Goal: Information Seeking & Learning: Learn about a topic

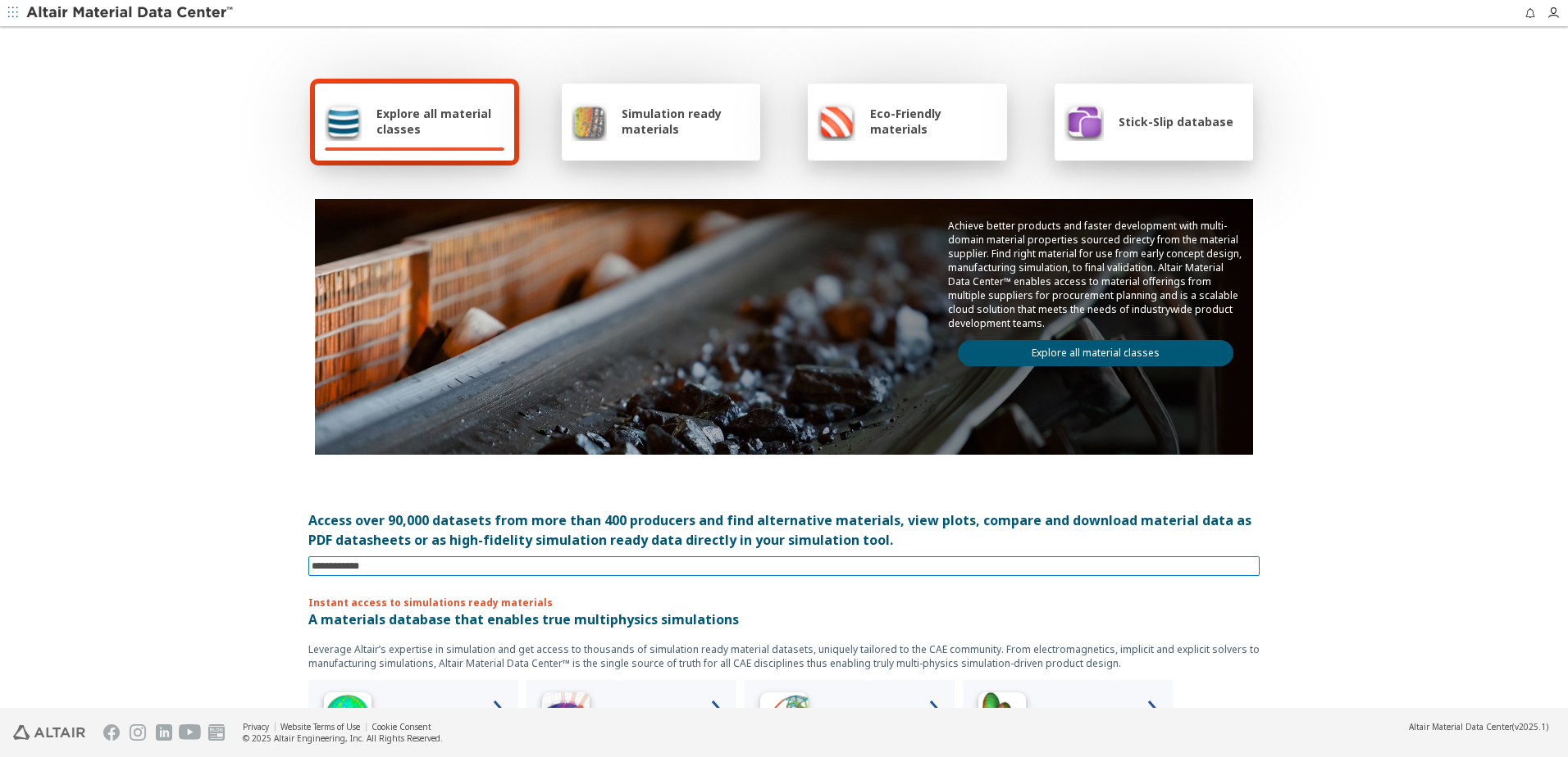
click at [440, 560] on input at bounding box center [785, 567] width 948 height 18
type input "**********"
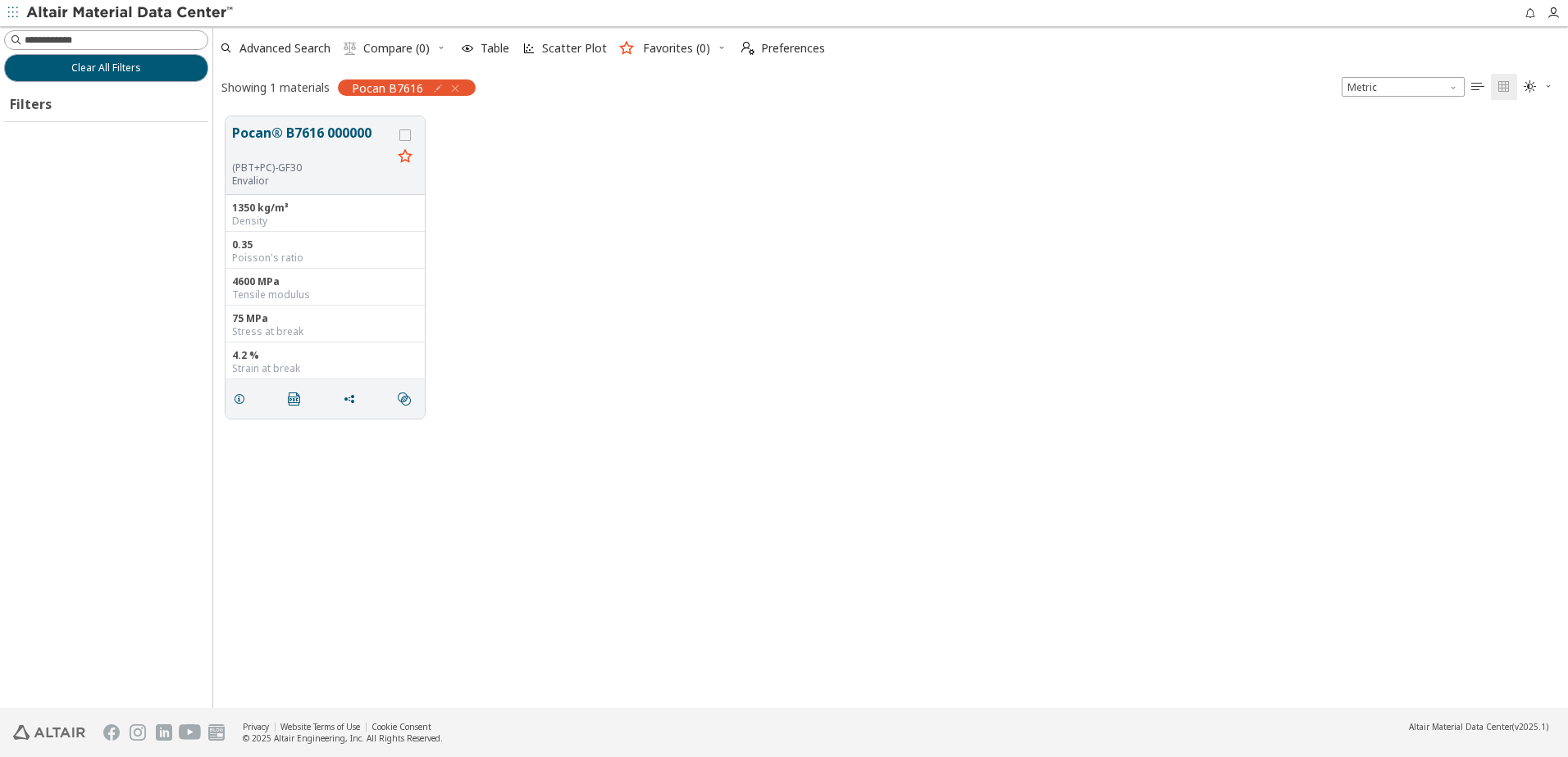
scroll to position [592, 1342]
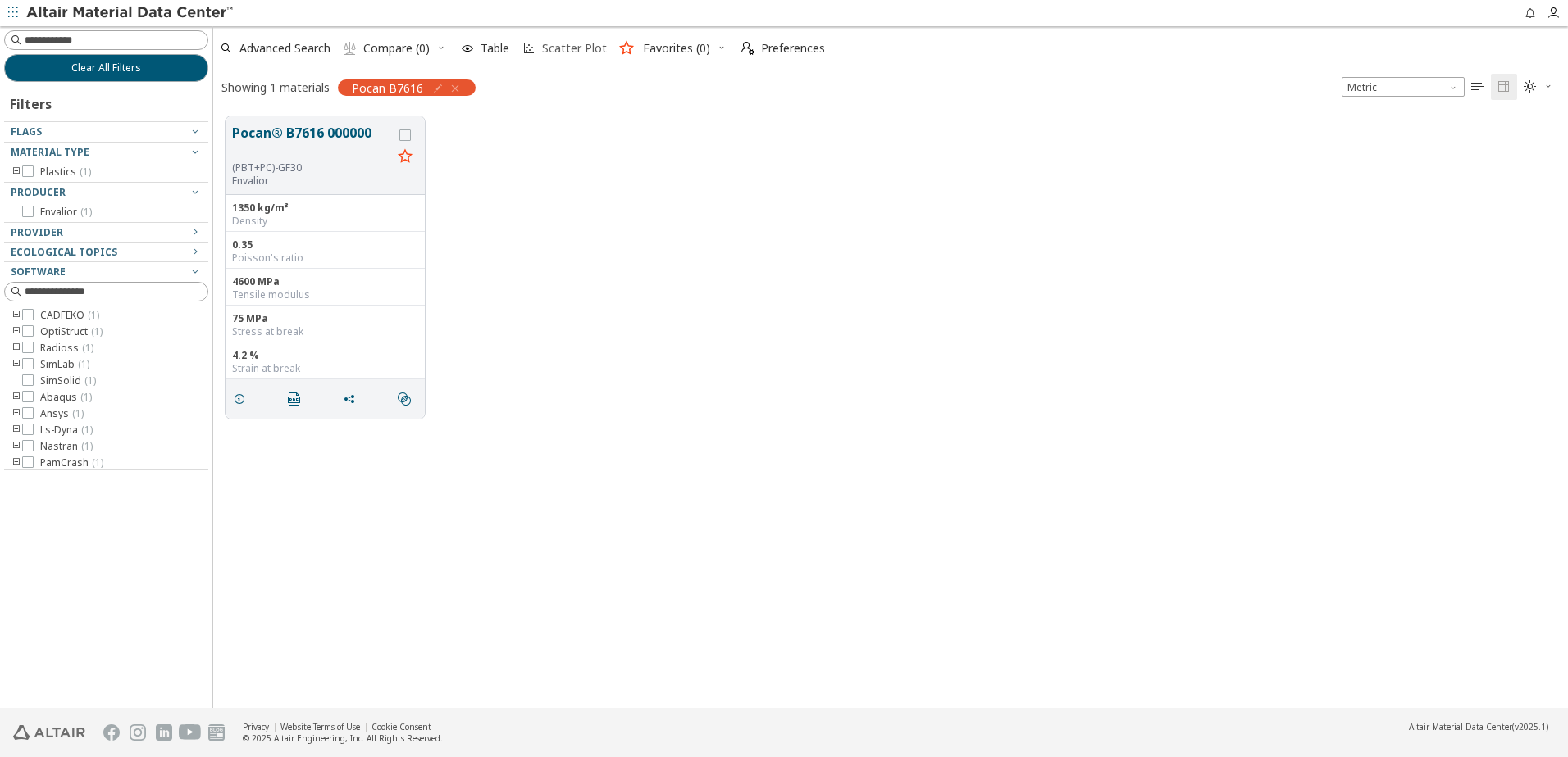
click at [556, 49] on span "Scatter Plot" at bounding box center [575, 48] width 65 height 12
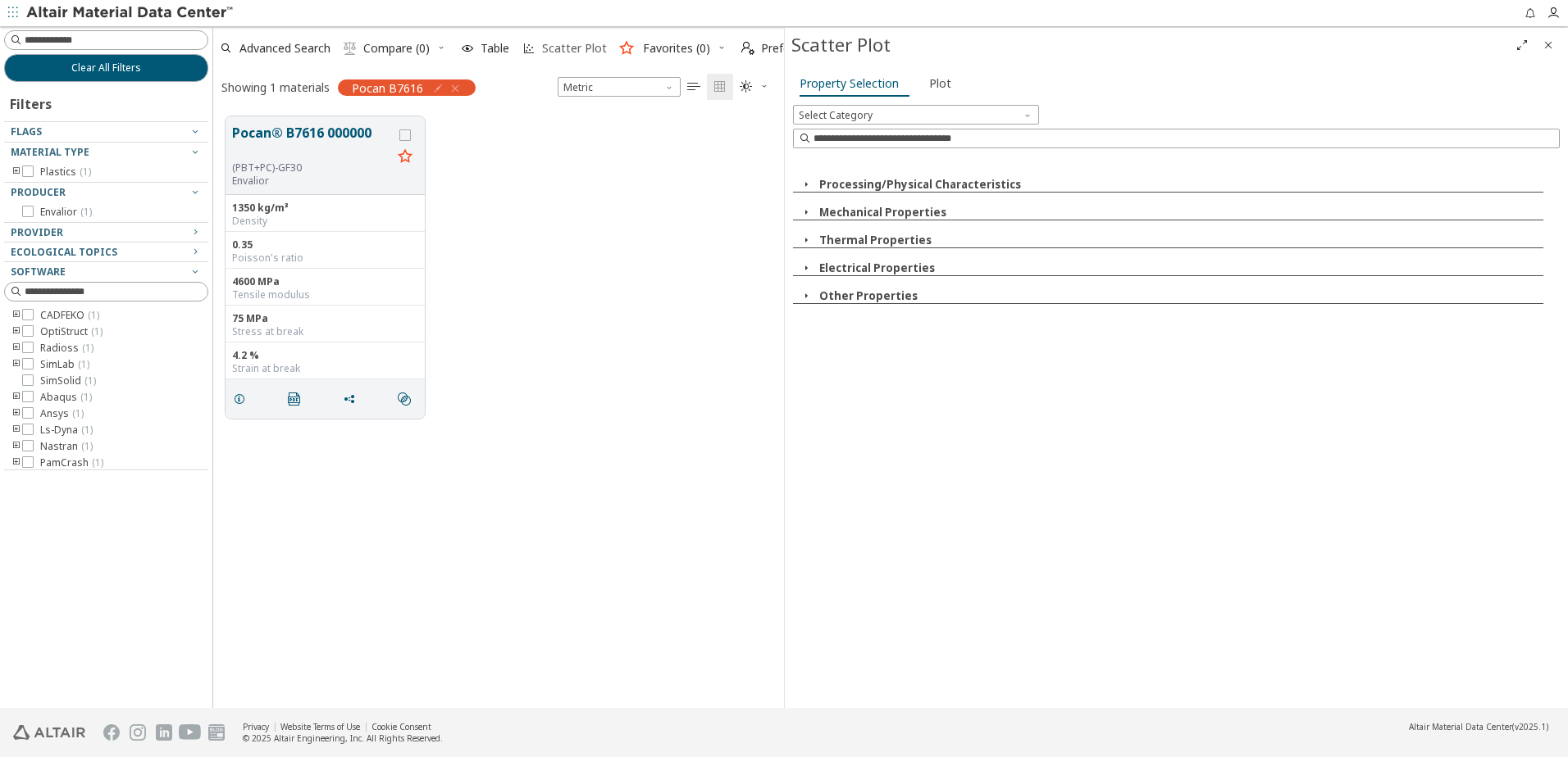
scroll to position [592, 558]
click at [936, 82] on span "Plot" at bounding box center [940, 83] width 23 height 27
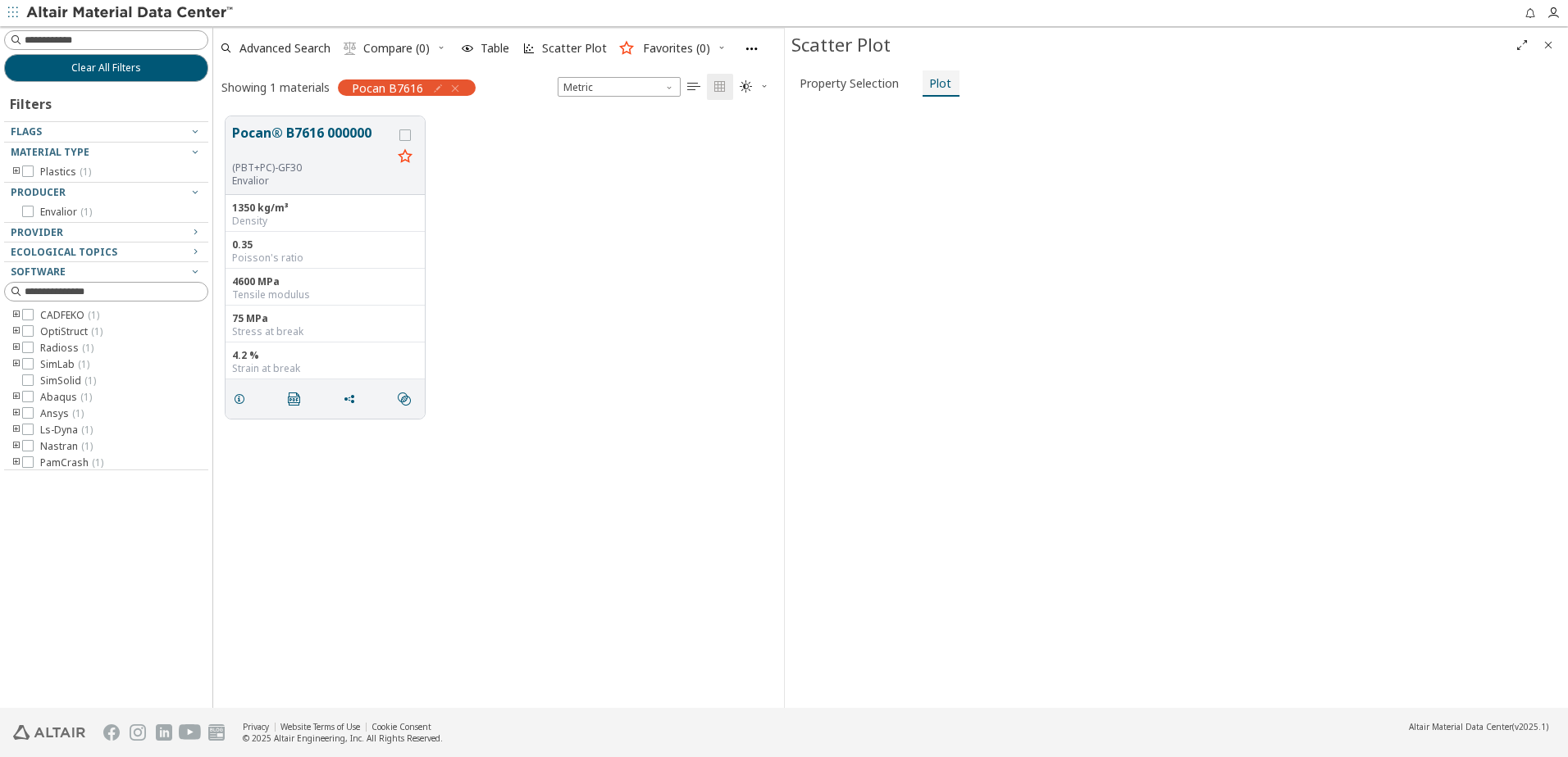
click at [936, 82] on span "Plot" at bounding box center [940, 83] width 23 height 27
click at [556, 52] on span "Scatter Plot" at bounding box center [575, 48] width 65 height 12
click at [558, 47] on span "Scatter Plot" at bounding box center [575, 48] width 65 height 12
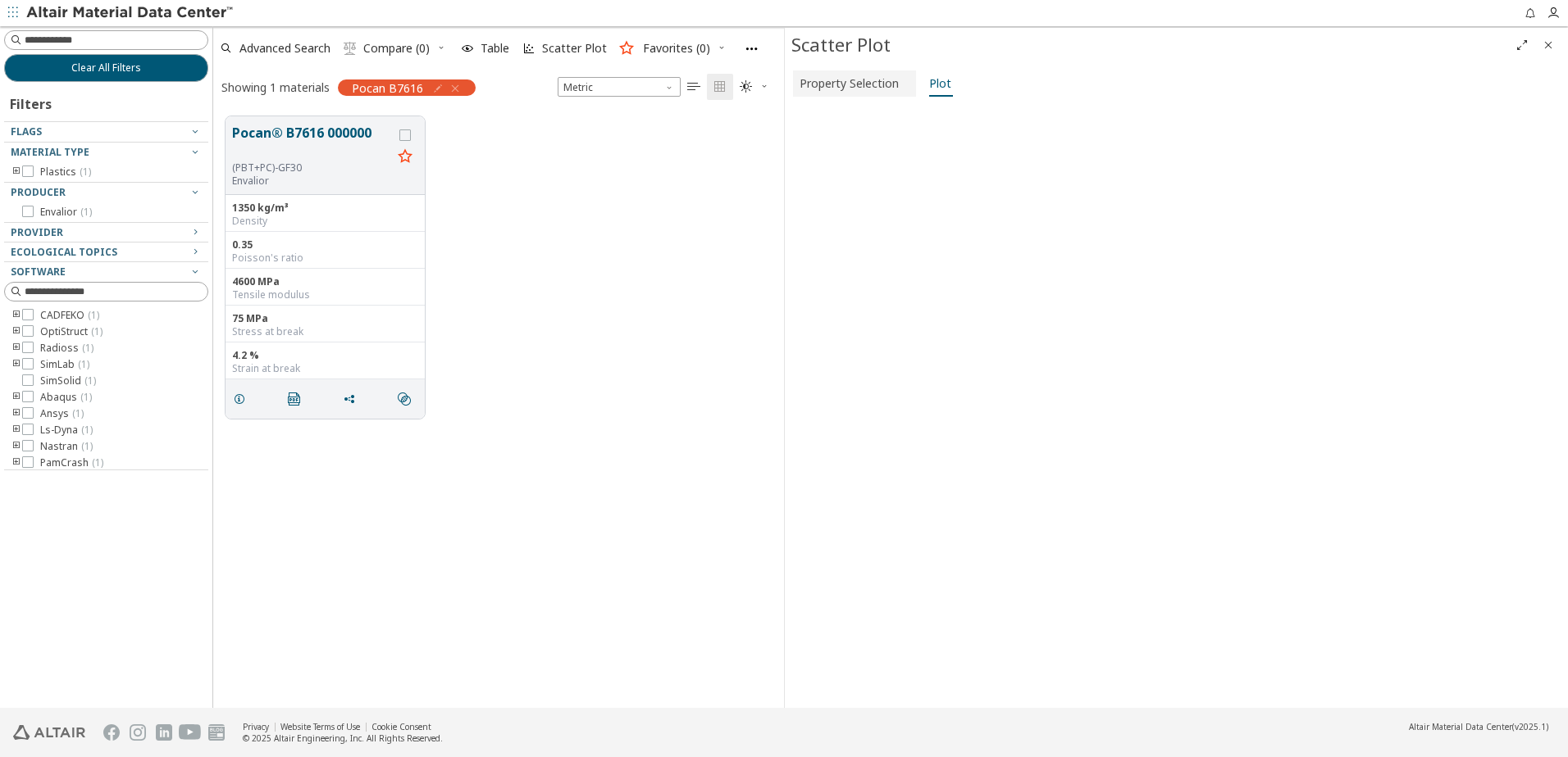
click at [838, 81] on span "Property Selection" at bounding box center [849, 83] width 99 height 27
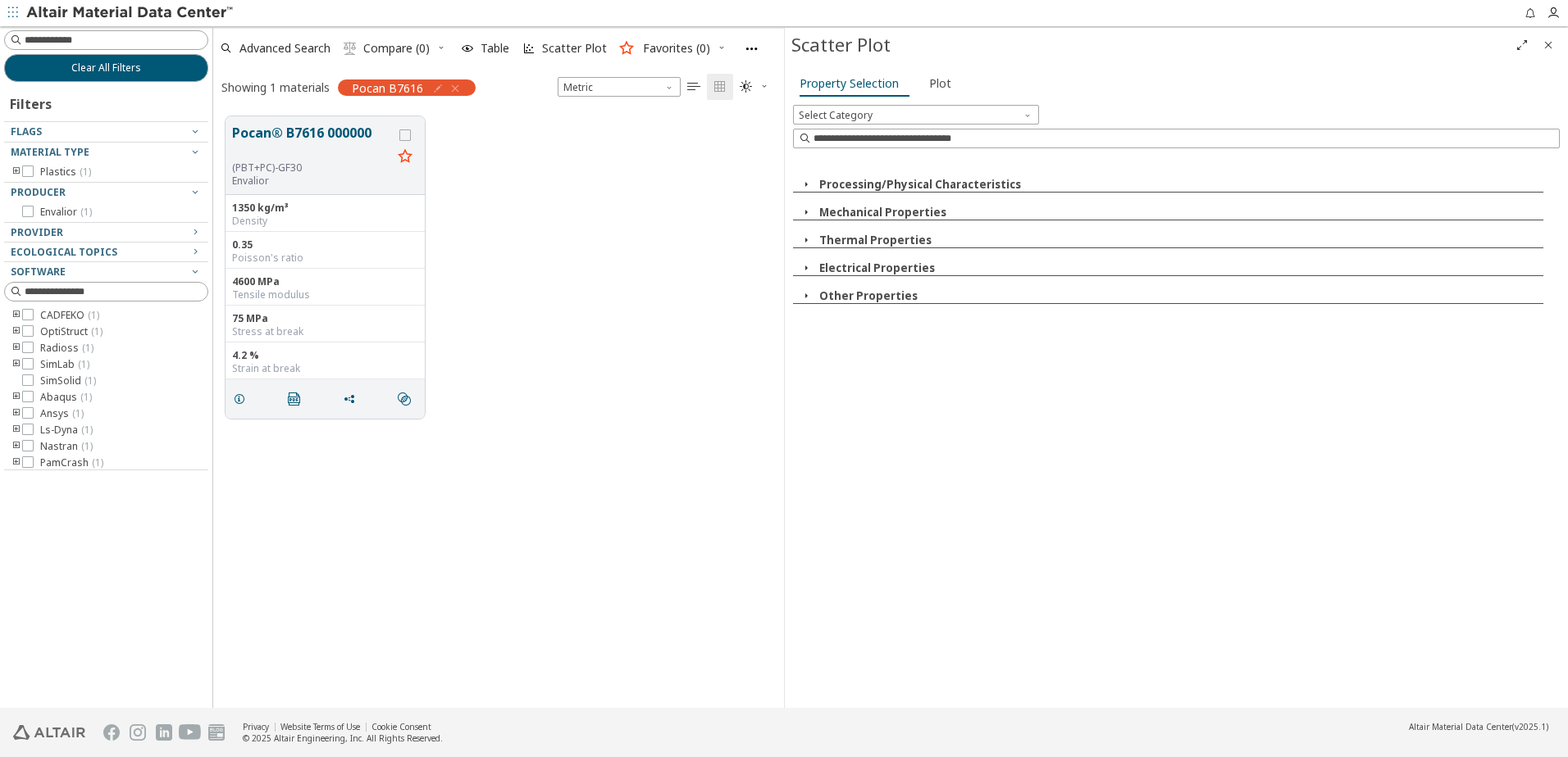
click at [842, 211] on button "Mechanical Properties" at bounding box center [882, 212] width 127 height 15
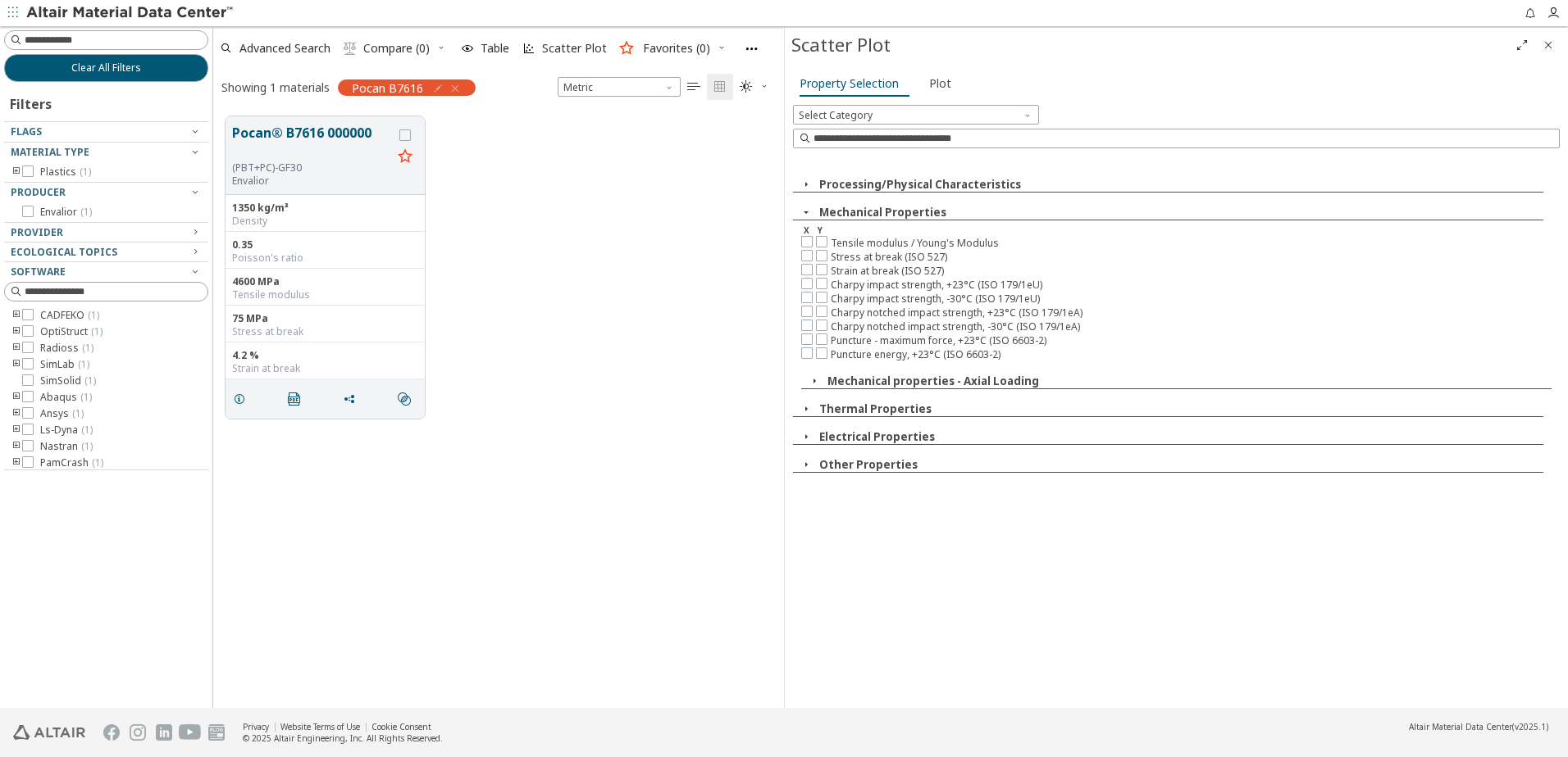
click at [870, 408] on button "Thermal Properties" at bounding box center [875, 408] width 112 height 15
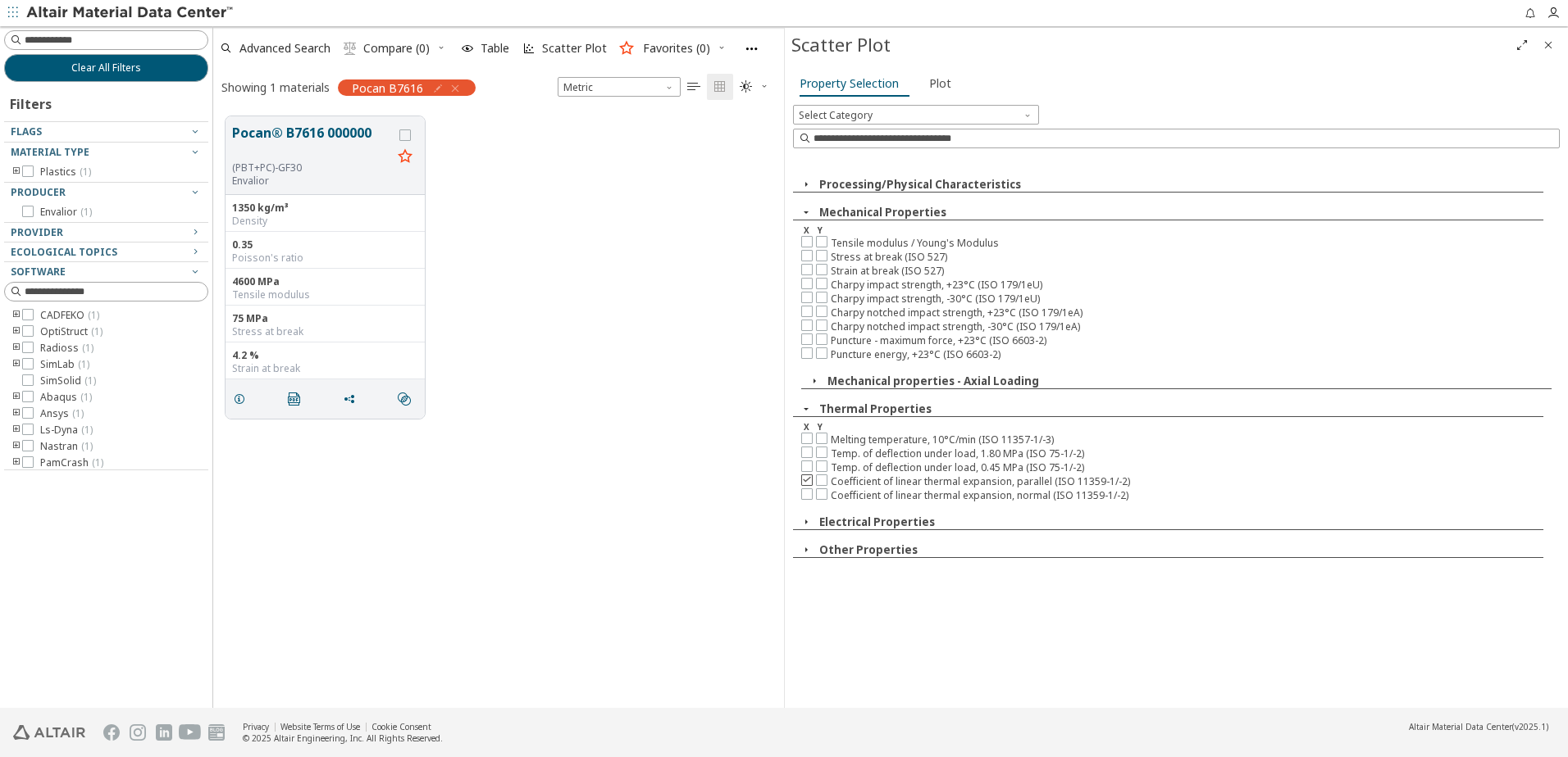
click at [810, 481] on icon at bounding box center [807, 479] width 12 height 12
click at [821, 481] on icon at bounding box center [822, 479] width 12 height 12
click at [813, 494] on label at bounding box center [808, 495] width 15 height 14
click at [823, 494] on icon at bounding box center [822, 494] width 12 height 12
click at [930, 80] on span "Plot" at bounding box center [940, 83] width 23 height 27
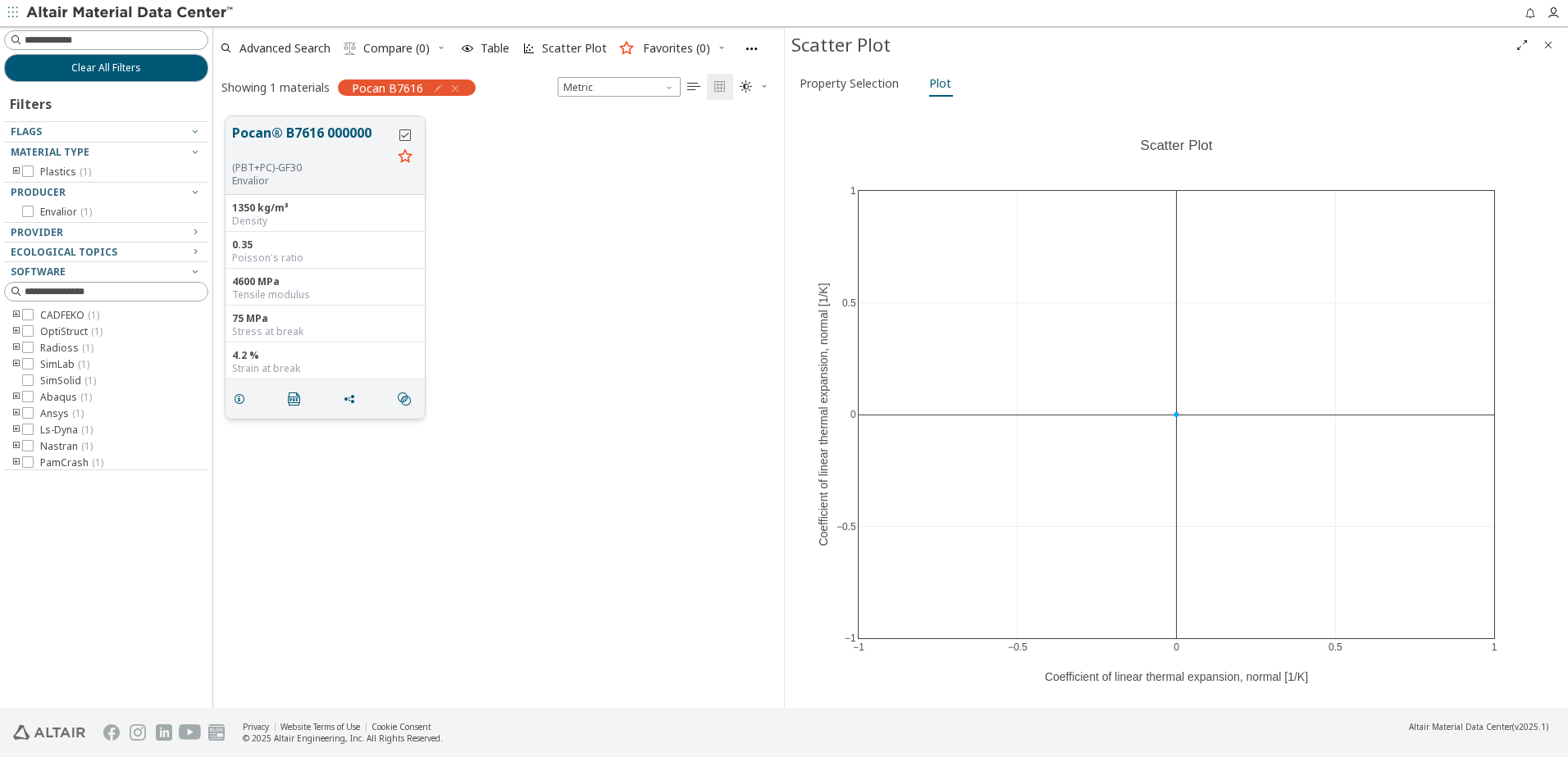
click at [402, 138] on icon "grid" at bounding box center [405, 135] width 12 height 12
click at [822, 81] on span "Property Selection" at bounding box center [849, 83] width 99 height 27
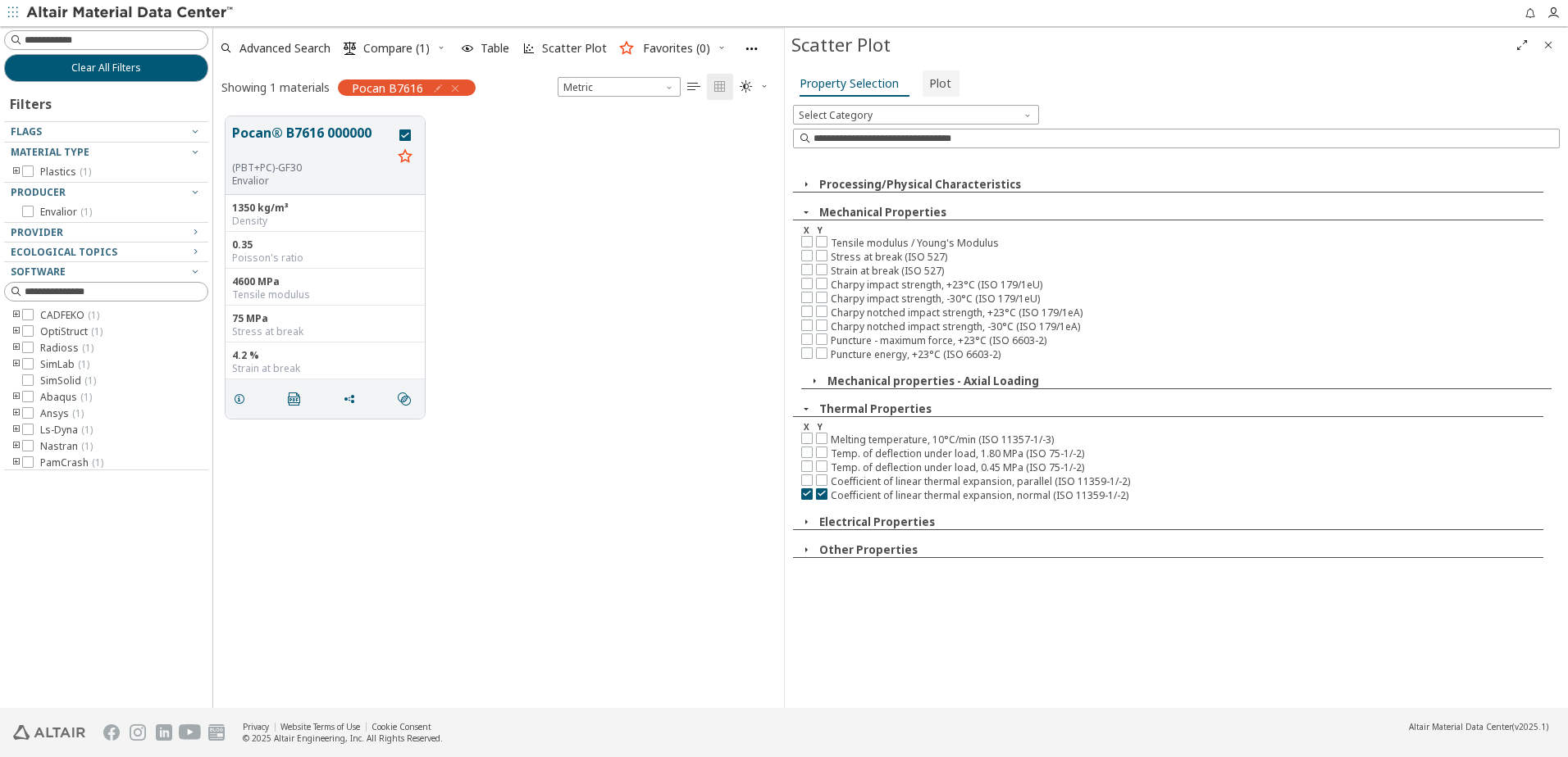
click at [934, 82] on span "Plot" at bounding box center [940, 83] width 23 height 27
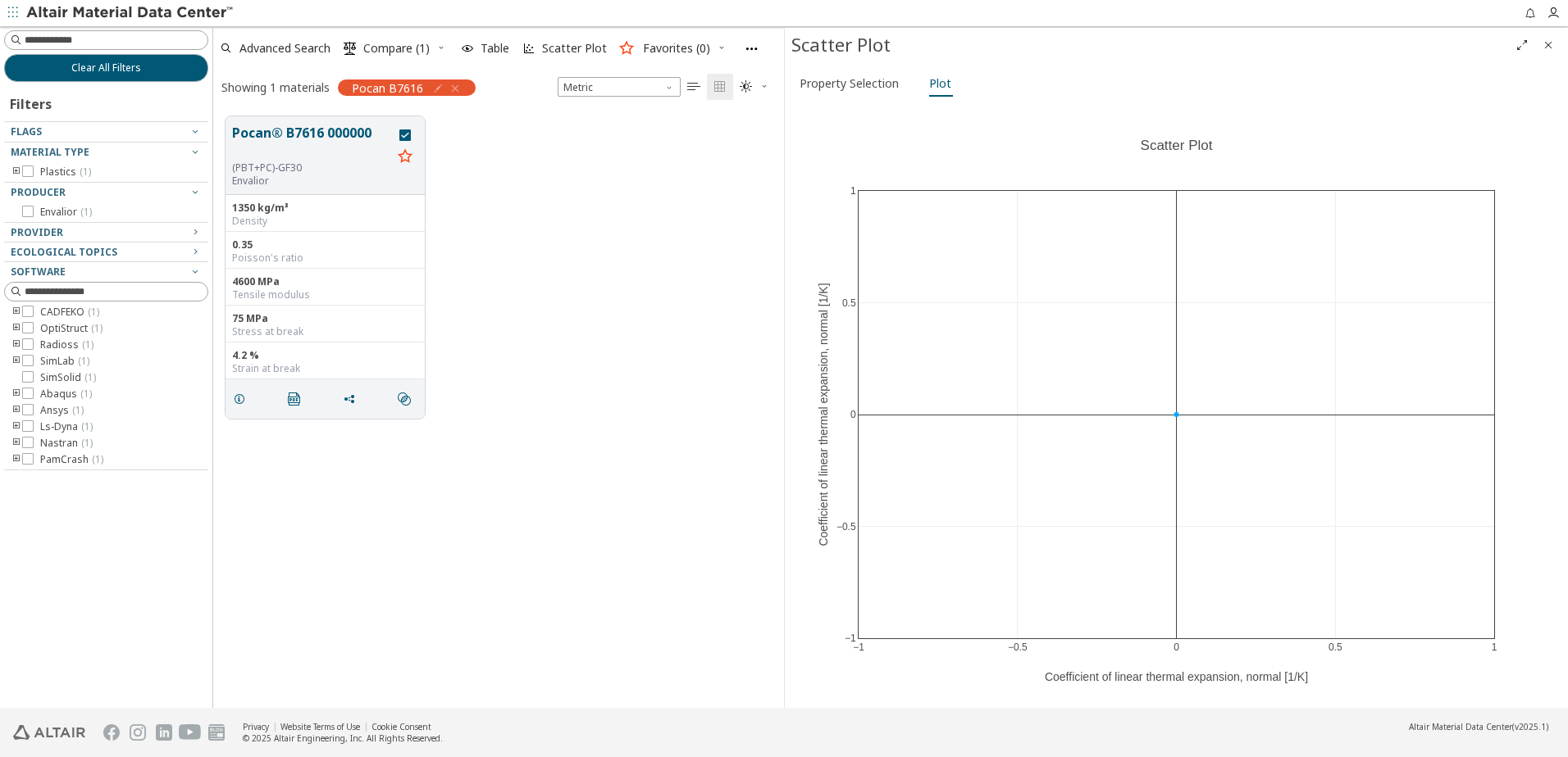
scroll to position [0, 0]
click at [32, 396] on div at bounding box center [28, 397] width 12 height 12
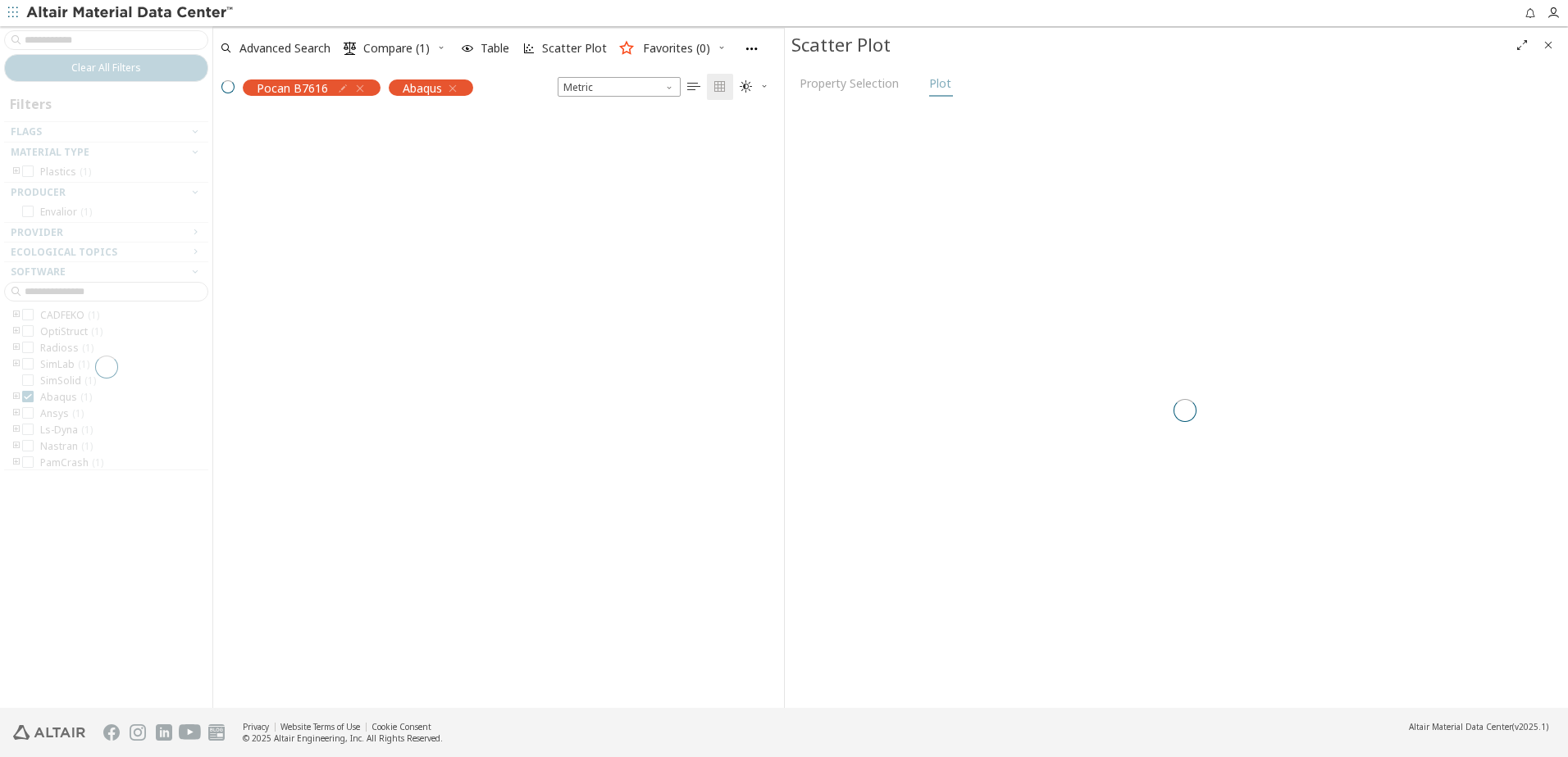
scroll to position [566, 558]
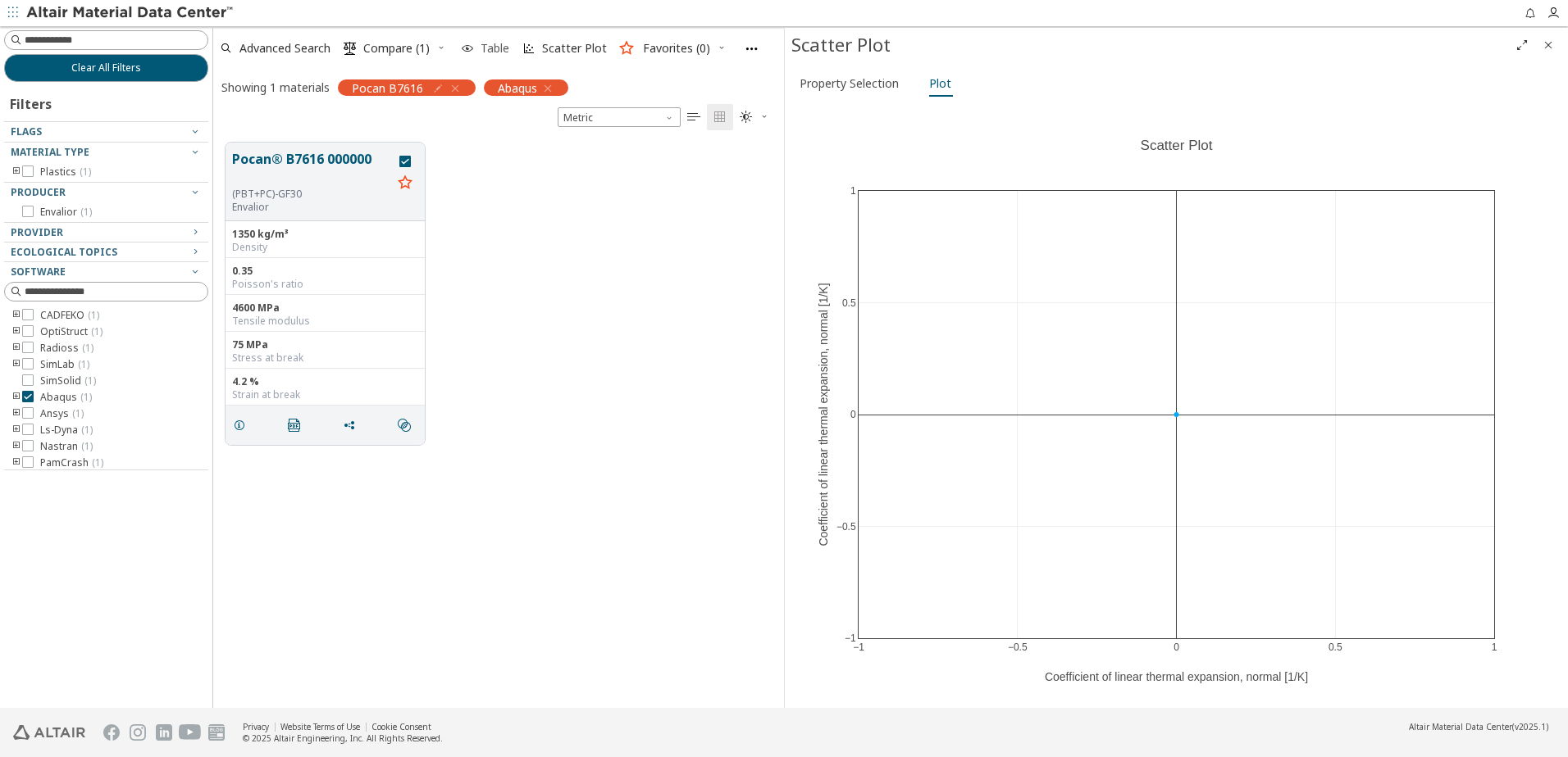
click at [485, 42] on span "Table" at bounding box center [494, 48] width 28 height 12
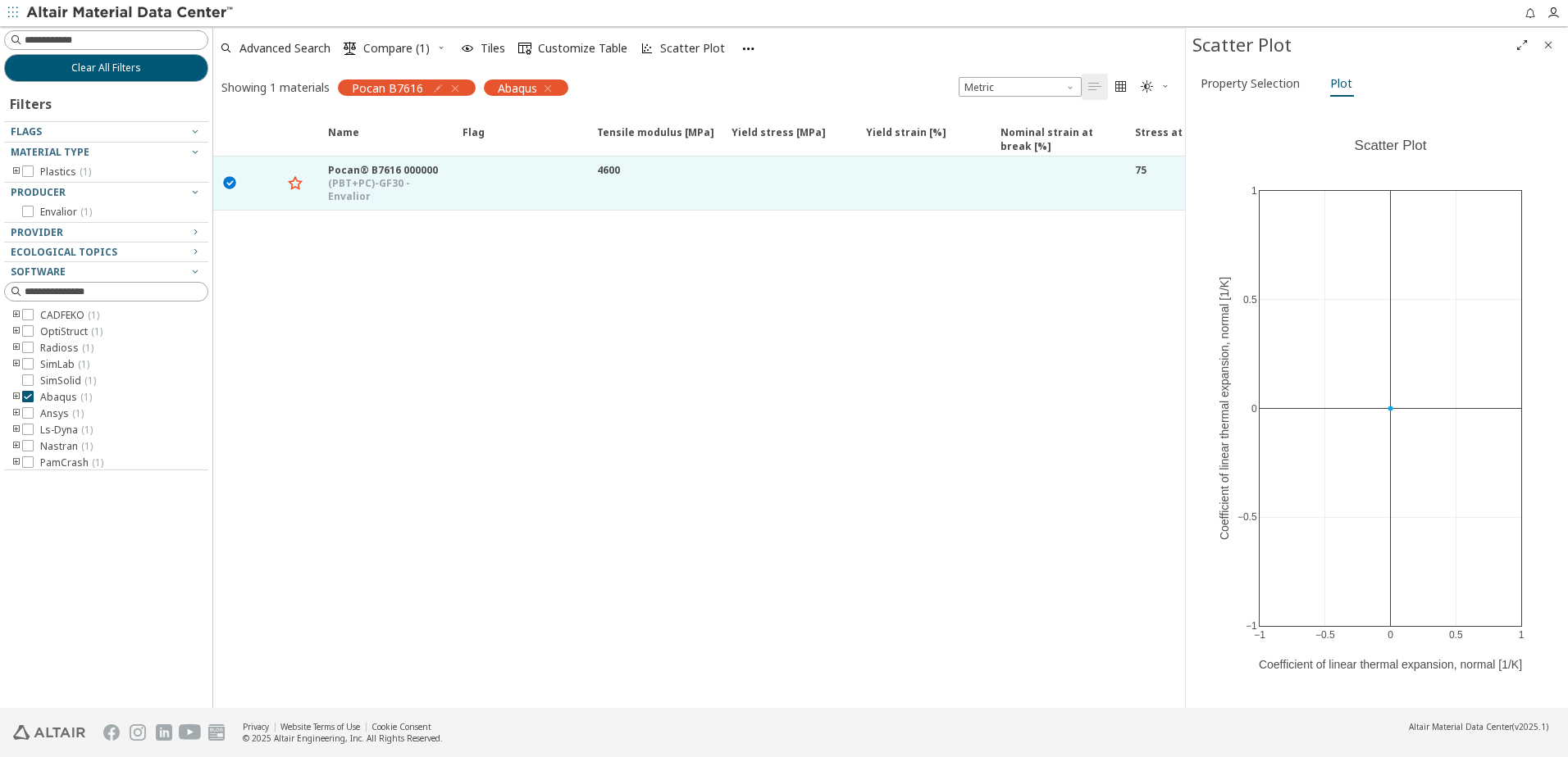
drag, startPoint x: 781, startPoint y: 297, endPoint x: 1183, endPoint y: 293, distance: 402.0
drag, startPoint x: 206, startPoint y: 390, endPoint x: 212, endPoint y: 455, distance: 65.3
click at [212, 455] on div "Clear All Filters Filters Flags Material Type Plastics ( 1 ) Producer Envalior …" at bounding box center [784, 367] width 1568 height 681
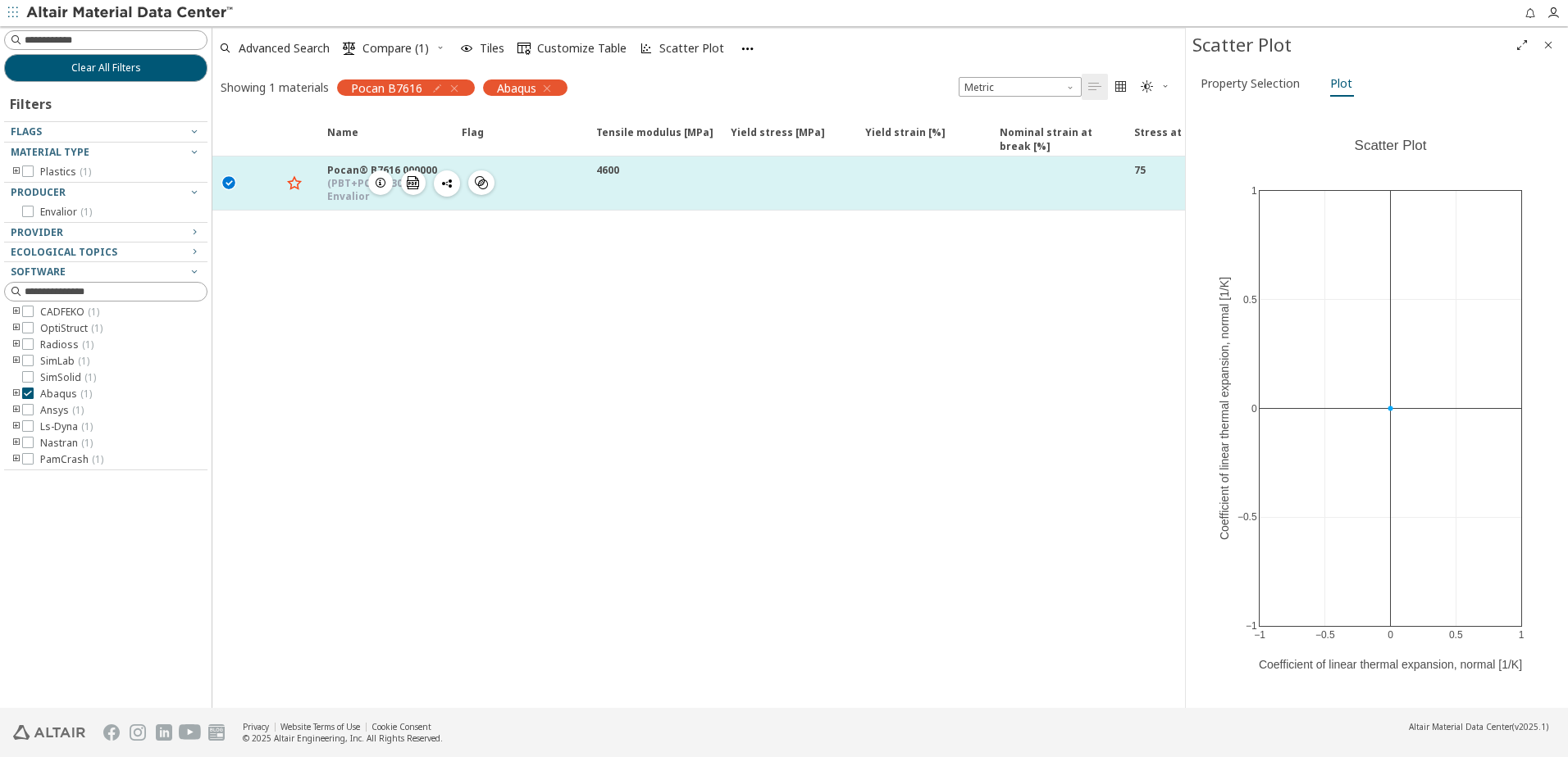
click at [382, 177] on icon "button" at bounding box center [380, 182] width 13 height 13
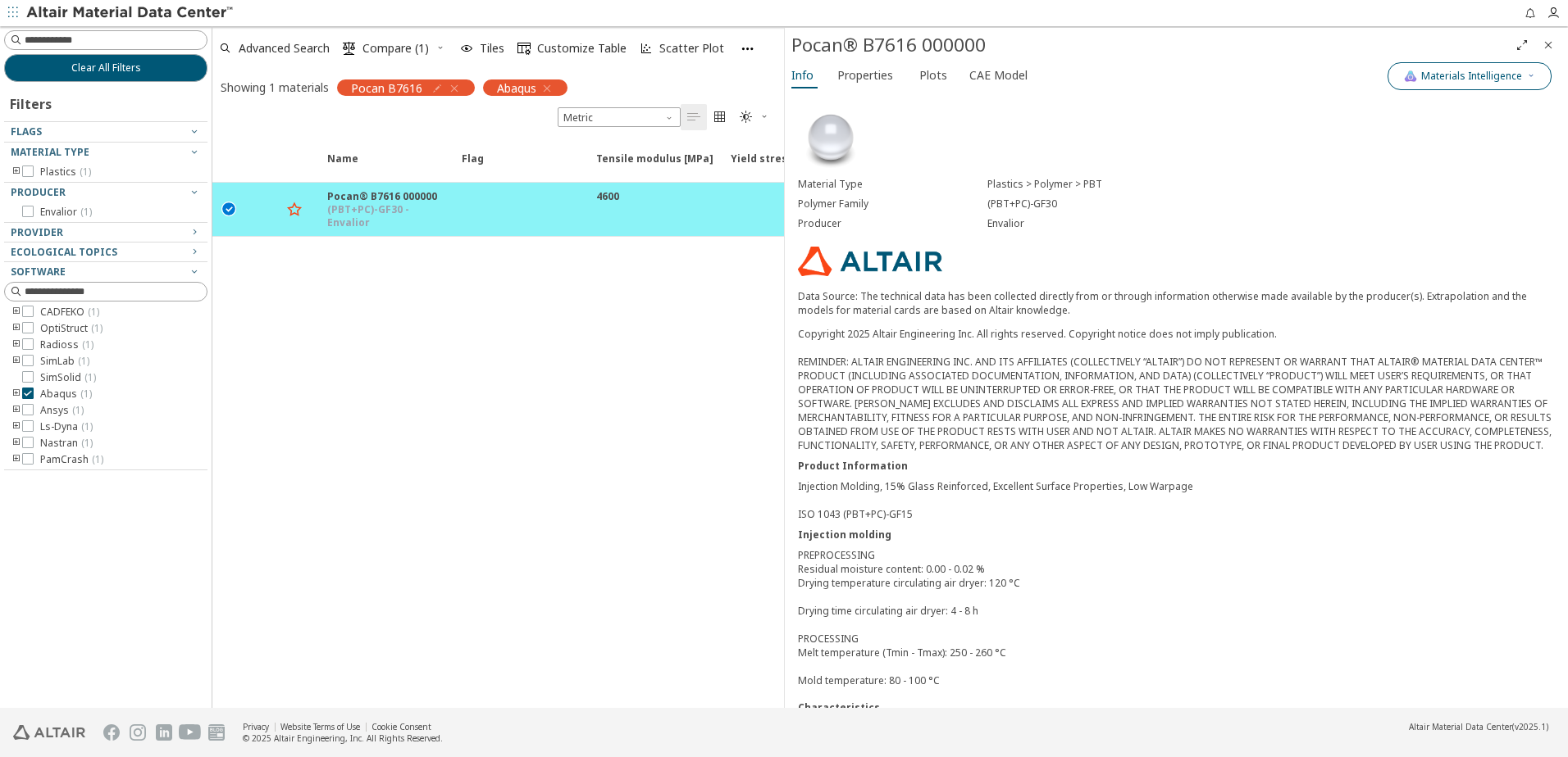
click at [1531, 75] on icon "button" at bounding box center [1531, 76] width 10 height 10
click at [747, 45] on icon "button" at bounding box center [748, 49] width 14 height 14
click at [1551, 42] on icon "Close" at bounding box center [1547, 44] width 13 height 13
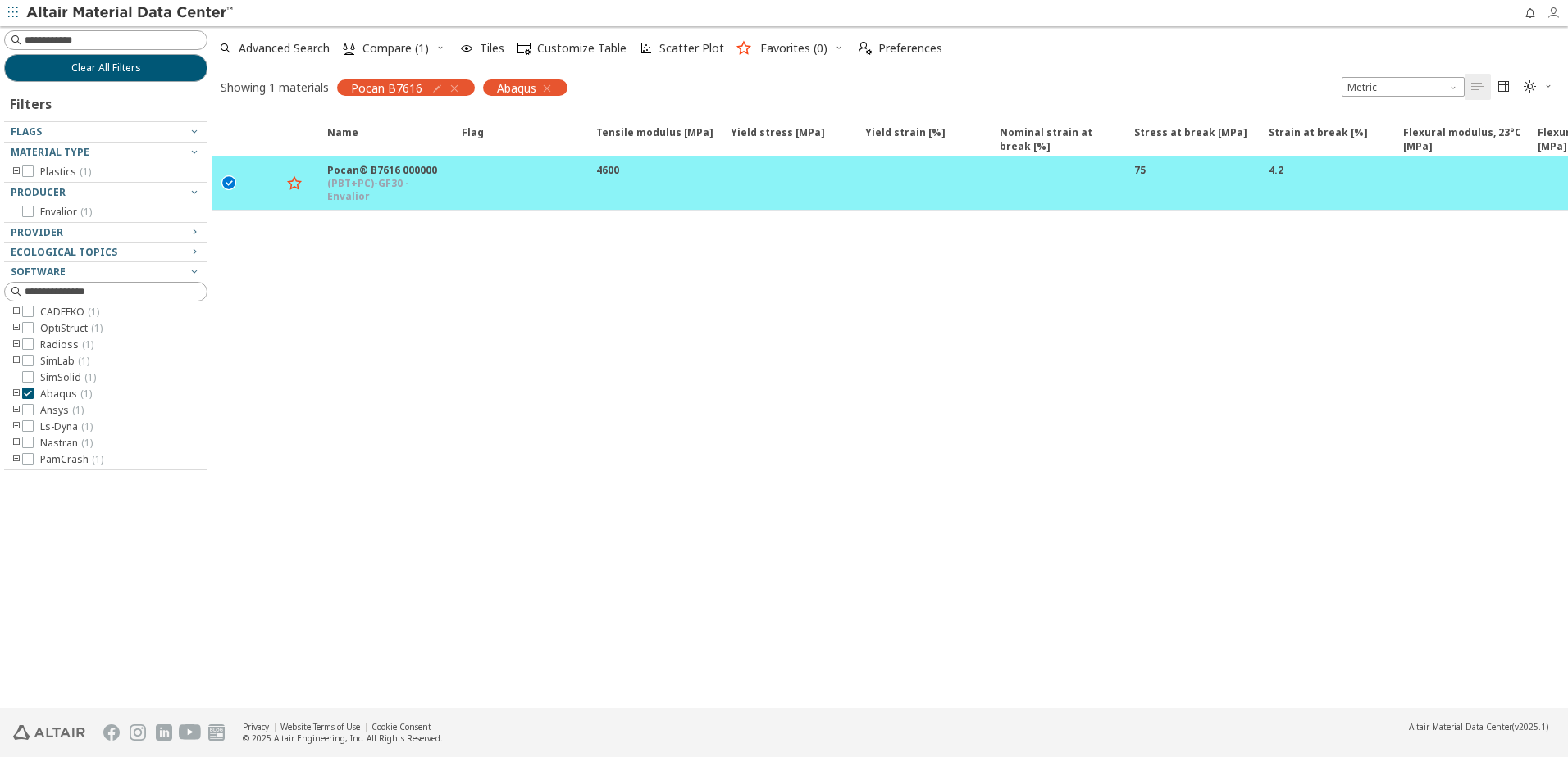
click at [1550, 13] on icon "button" at bounding box center [1552, 13] width 13 height 13
